Goal: Transaction & Acquisition: Subscribe to service/newsletter

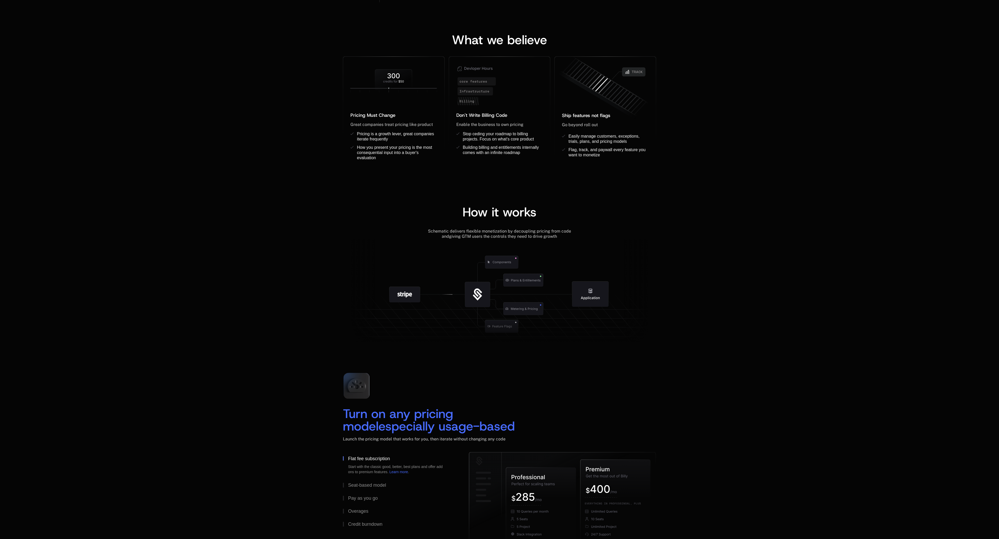
scroll to position [421, 0]
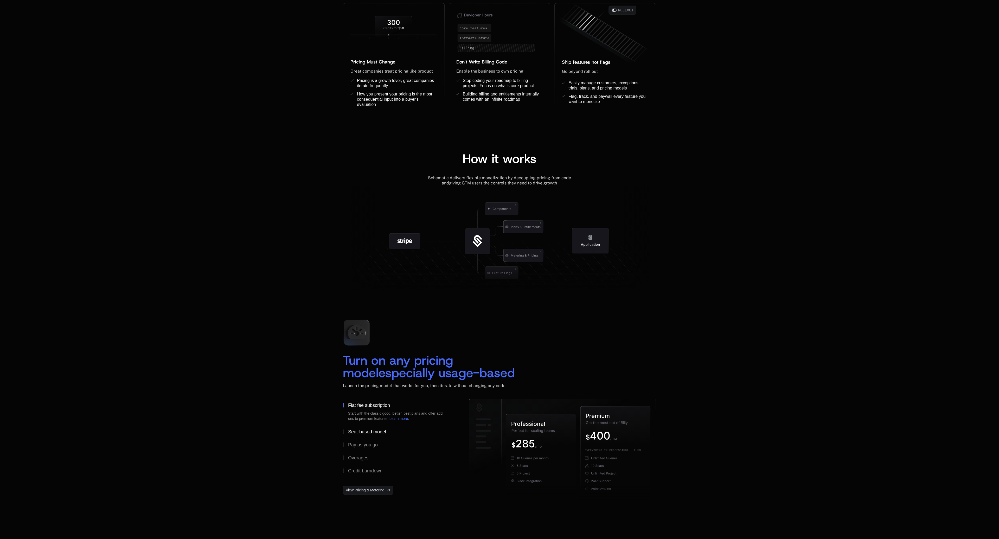
click at [387, 426] on button "Seat-based model" at bounding box center [397, 431] width 109 height 13
click at [359, 442] on button "Pay as you go" at bounding box center [397, 444] width 109 height 13
click at [365, 459] on div "Overages" at bounding box center [358, 458] width 20 height 5
click at [370, 469] on div "Credit burndown" at bounding box center [365, 471] width 34 height 5
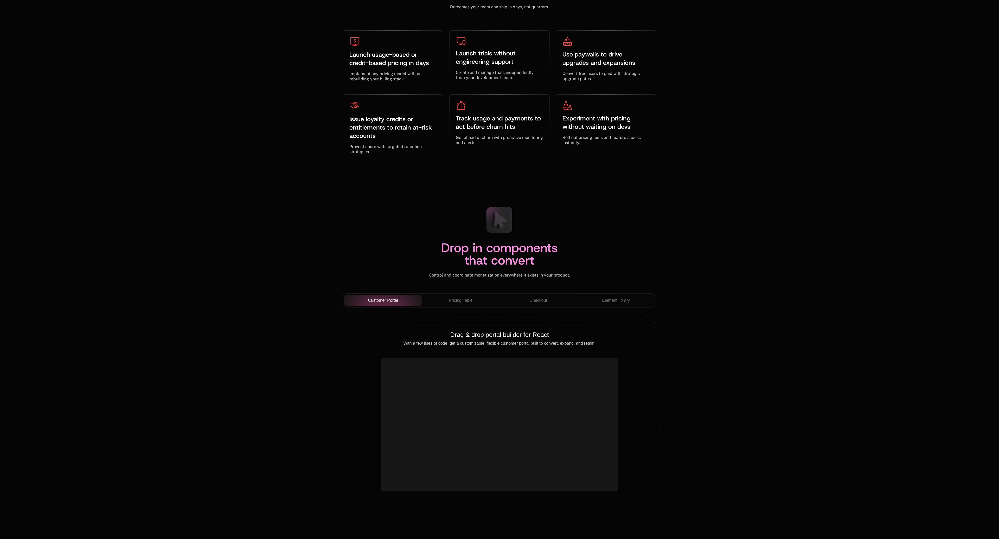
scroll to position [1563, 0]
click at [459, 303] on span "Pricing Table" at bounding box center [461, 301] width 24 height 6
click at [543, 298] on span "Checkout" at bounding box center [538, 301] width 18 height 6
click at [607, 300] on span "Element library" at bounding box center [616, 301] width 28 height 6
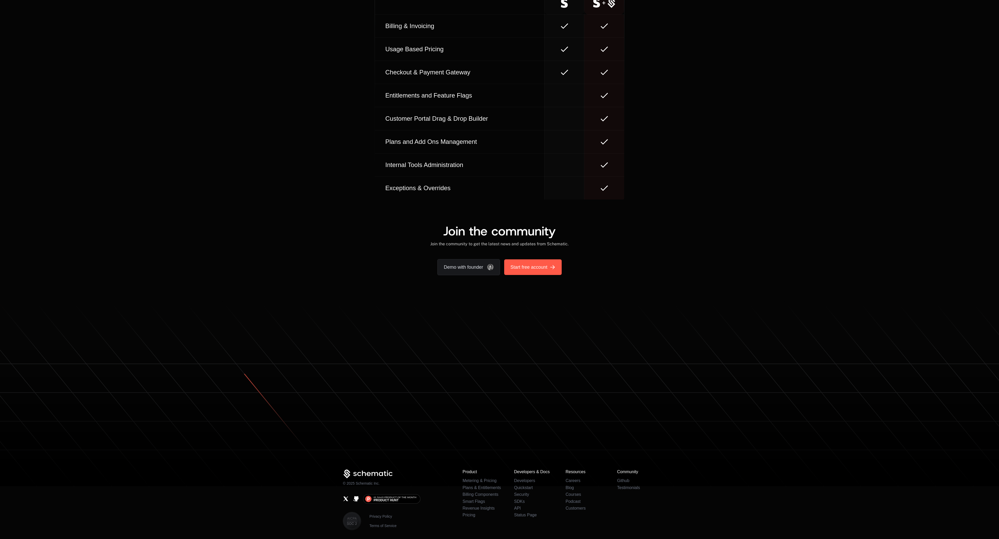
scroll to position [2976, 0]
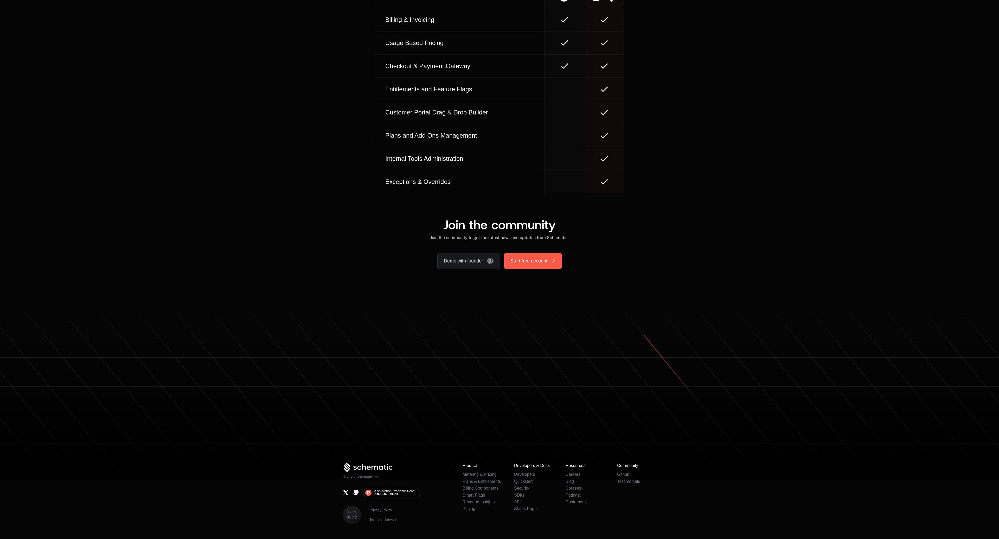
click at [543, 257] on span "Start free account" at bounding box center [528, 260] width 37 height 7
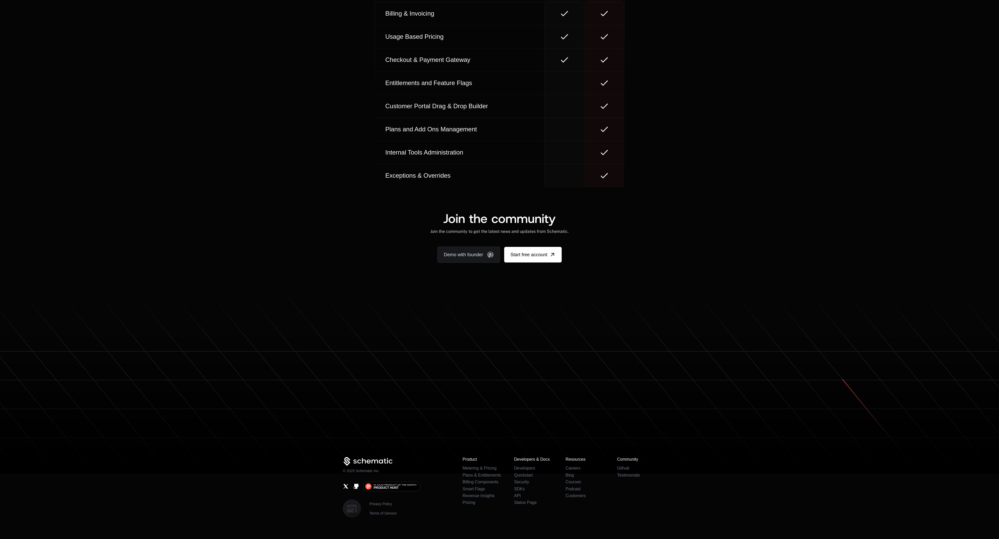
scroll to position [2963, 0]
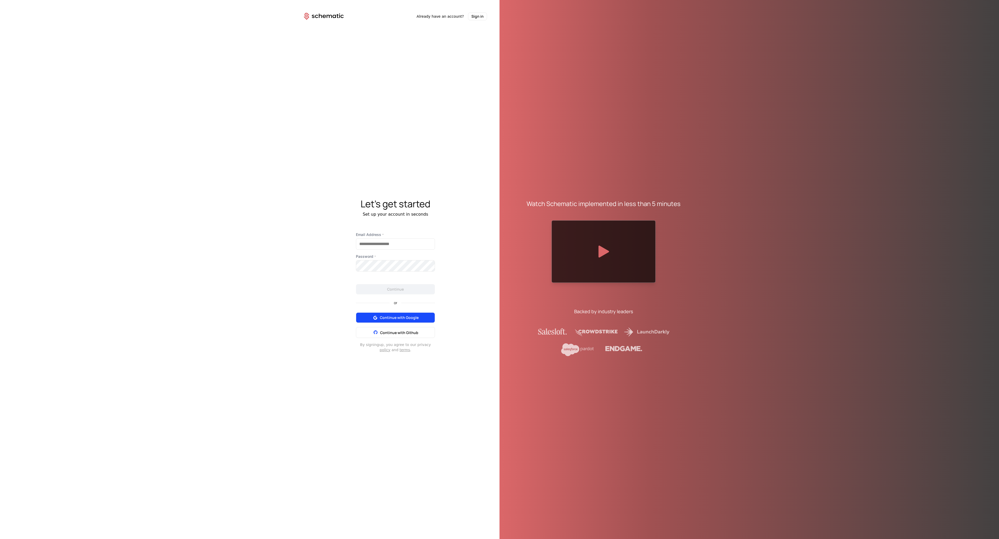
click at [415, 317] on span "Continue with Google" at bounding box center [399, 317] width 39 height 5
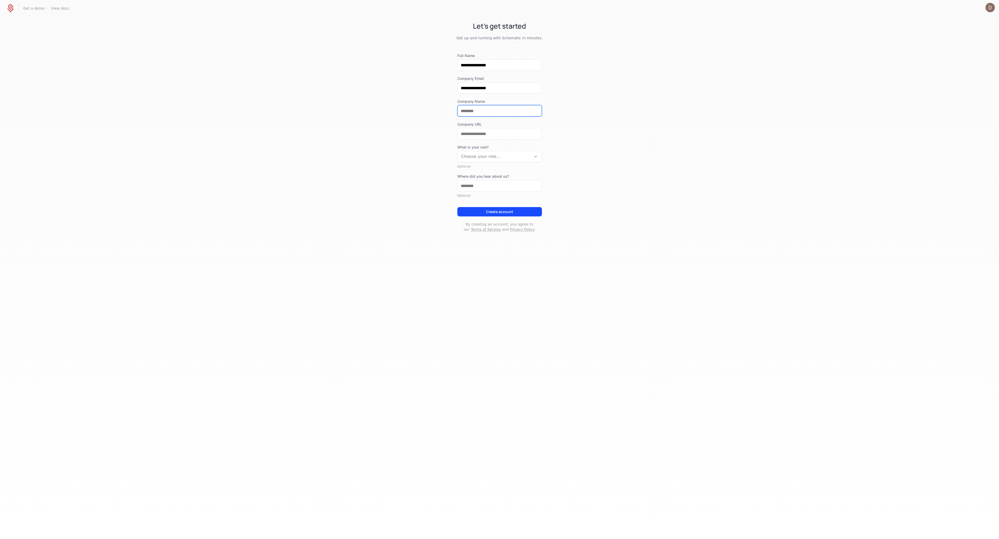
click at [493, 110] on input "Company Name" at bounding box center [500, 110] width 84 height 11
type input "**********"
click at [667, 48] on div "**********" at bounding box center [499, 132] width 999 height 230
